Goal: Navigation & Orientation: Find specific page/section

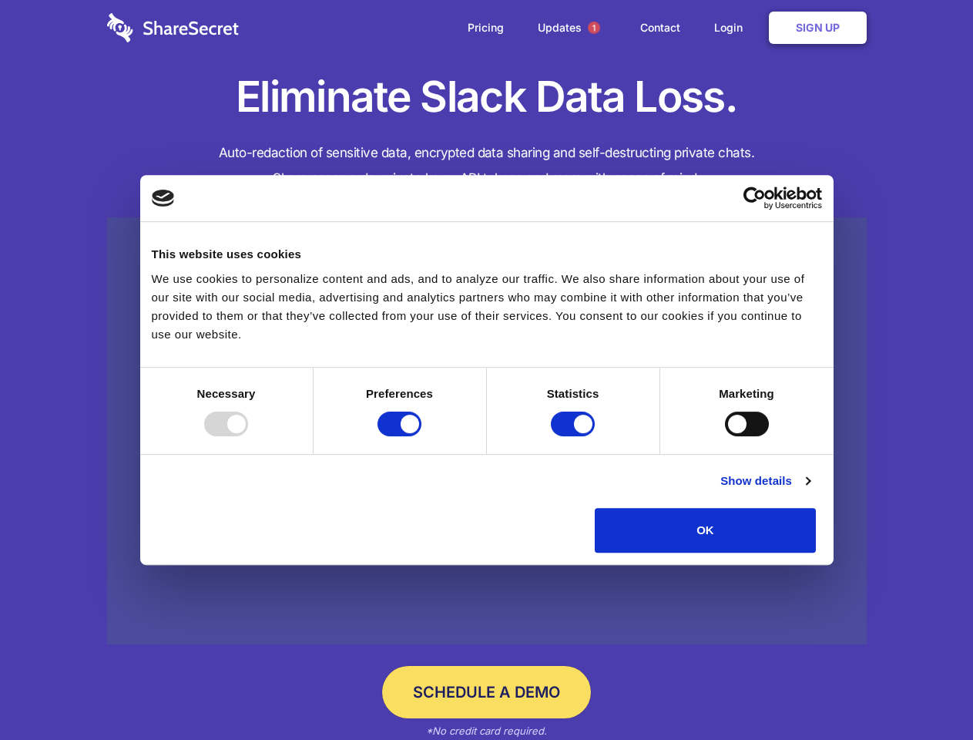
click at [248, 436] on div at bounding box center [226, 423] width 44 height 25
click at [421, 436] on input "Preferences" at bounding box center [400, 423] width 44 height 25
checkbox input "false"
click at [575, 436] on input "Statistics" at bounding box center [573, 423] width 44 height 25
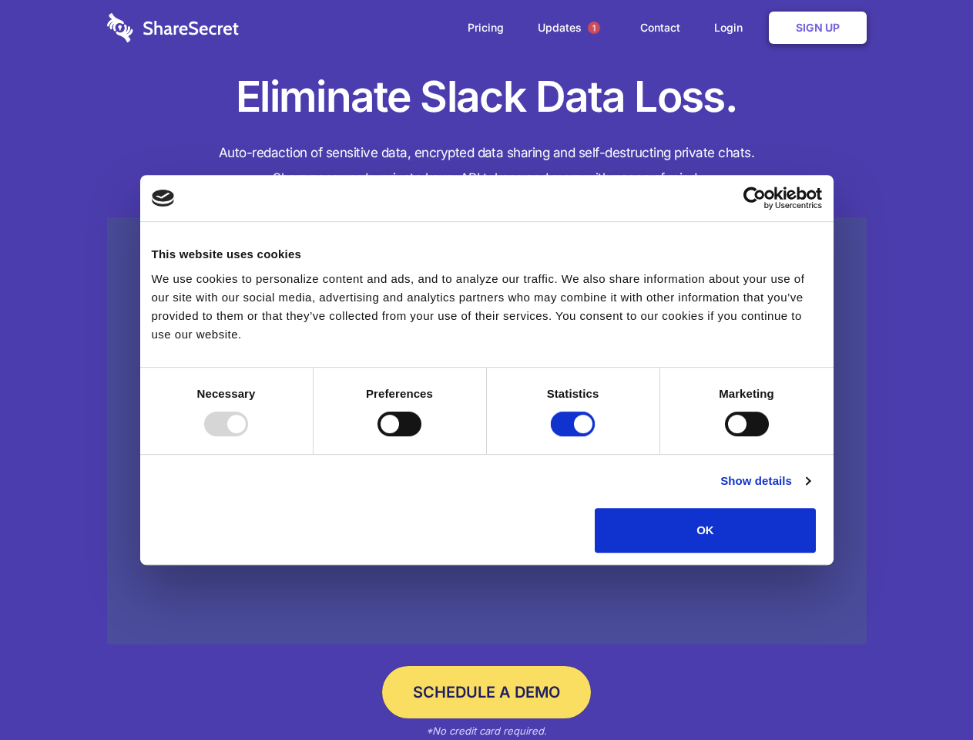
checkbox input "false"
click at [725, 436] on input "Marketing" at bounding box center [747, 423] width 44 height 25
checkbox input "true"
click at [810, 490] on link "Show details" at bounding box center [764, 481] width 89 height 18
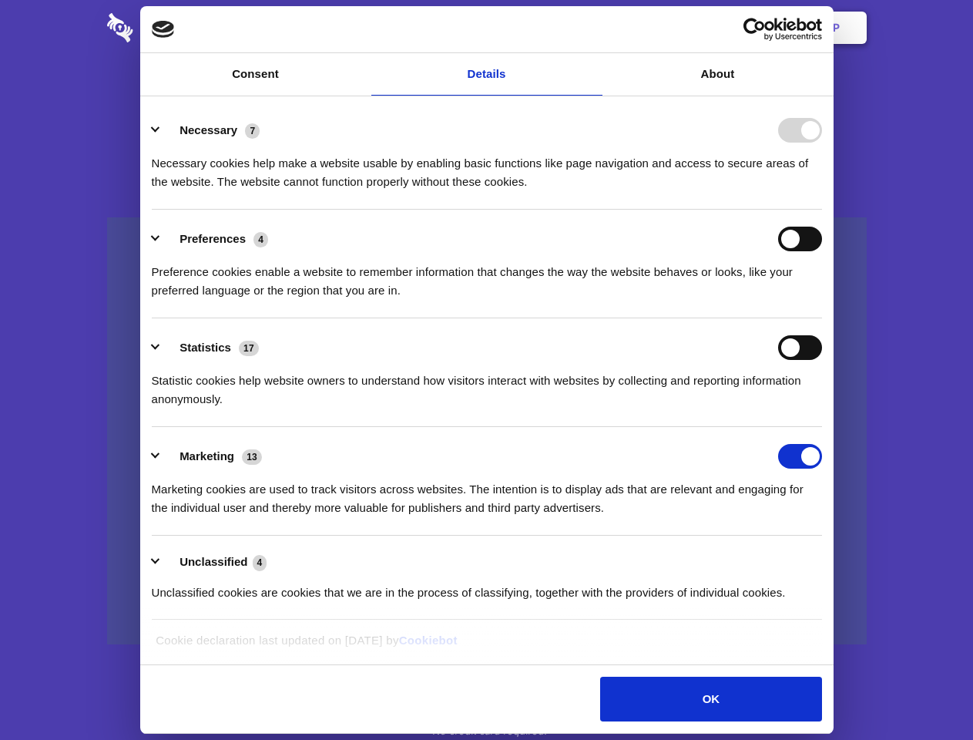
click at [822, 210] on li "Necessary 7 Necessary cookies help make a website usable by enabling basic func…" at bounding box center [487, 155] width 670 height 109
click at [593, 28] on span "1" at bounding box center [594, 28] width 12 height 12
